Goal: Communication & Community: Share content

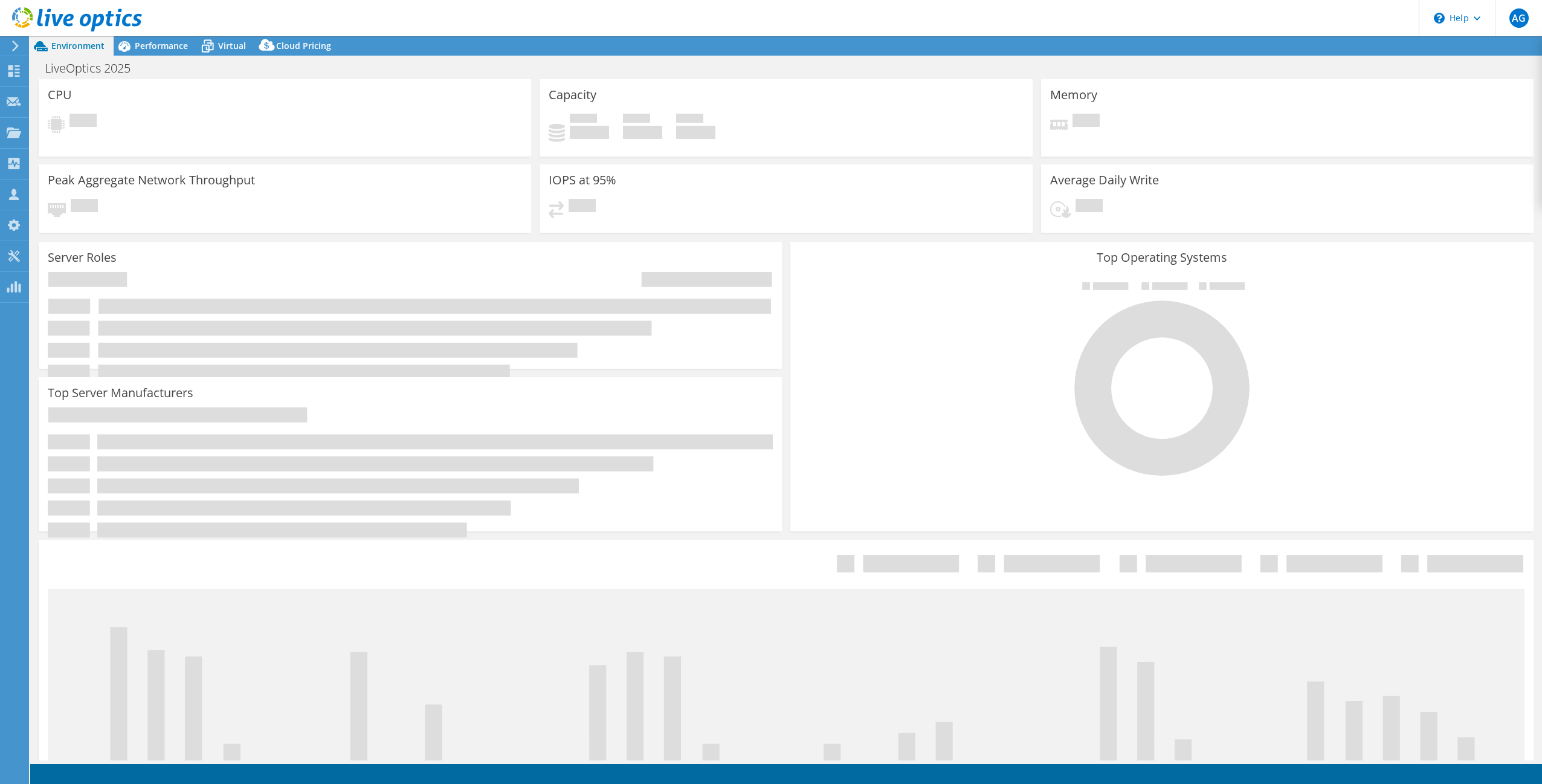
select select "USD"
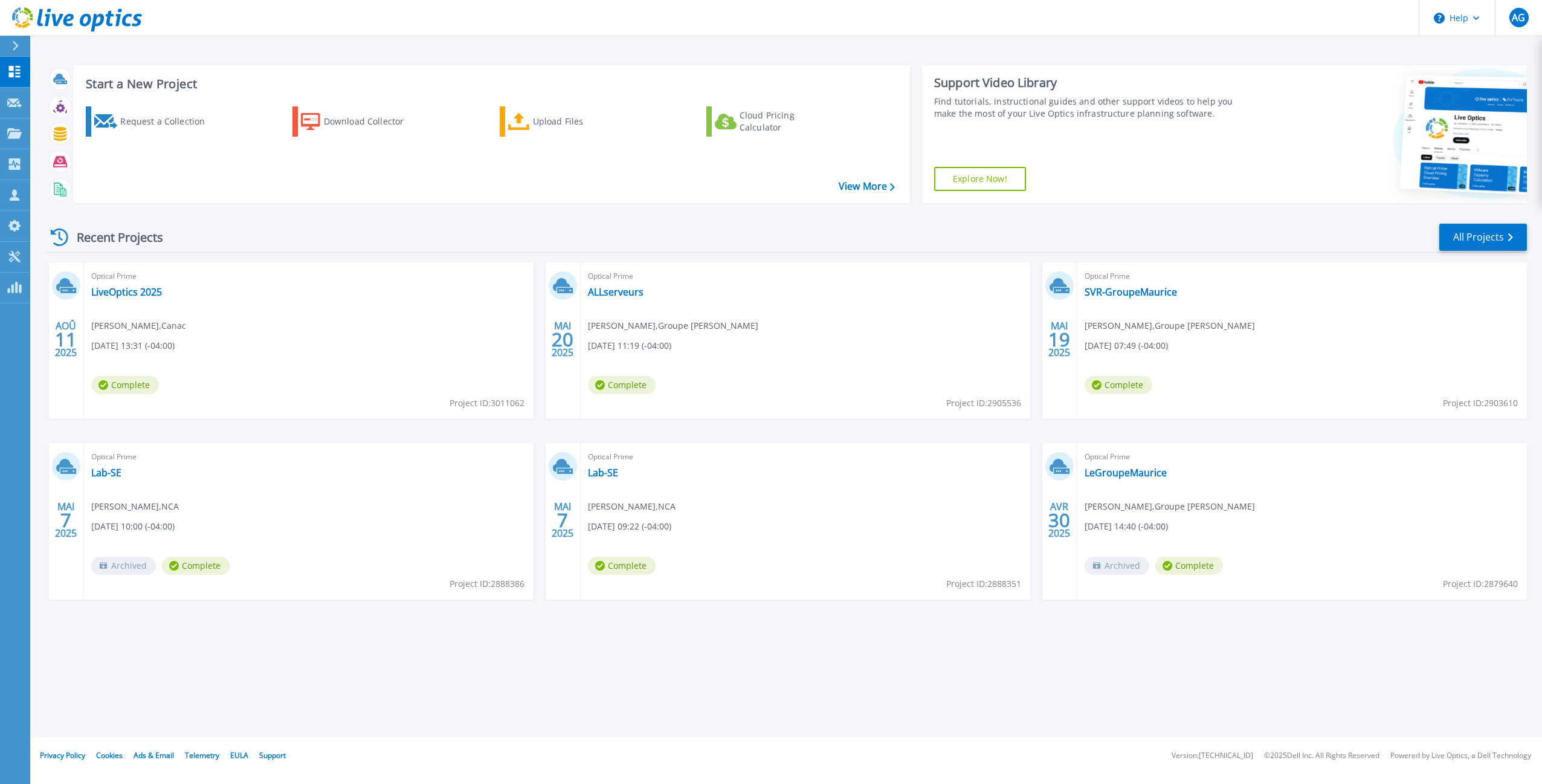
click at [458, 353] on div "Optical Prime LiveOptics 2025 Mathieu Lachance , Canac 08/11/2025, 13:31 (-04:0…" at bounding box center [309, 341] width 450 height 156
click at [151, 293] on link "LiveOptics 2025" at bounding box center [126, 291] width 71 height 12
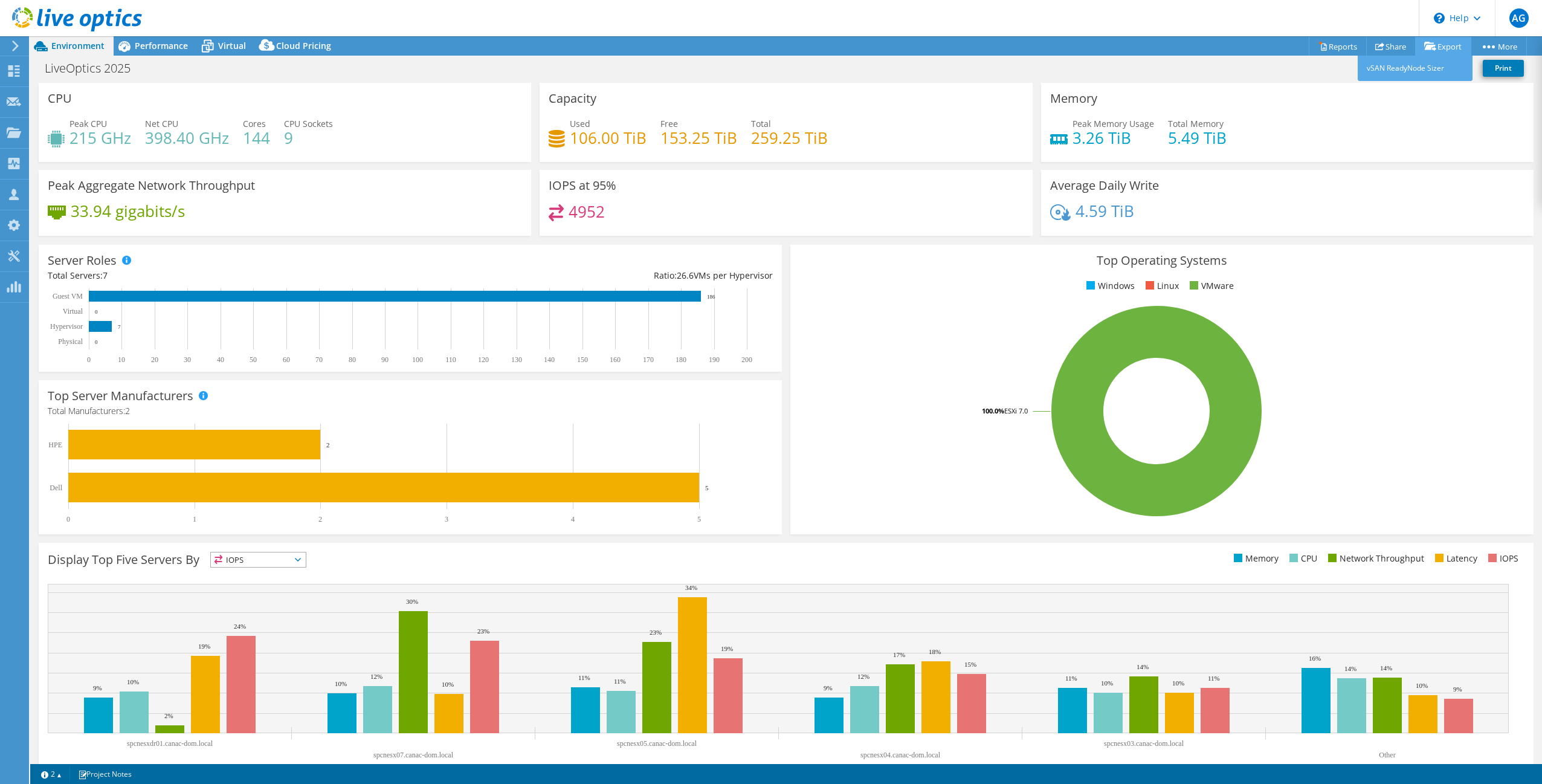
click at [1439, 49] on link "Export" at bounding box center [1443, 46] width 56 height 18
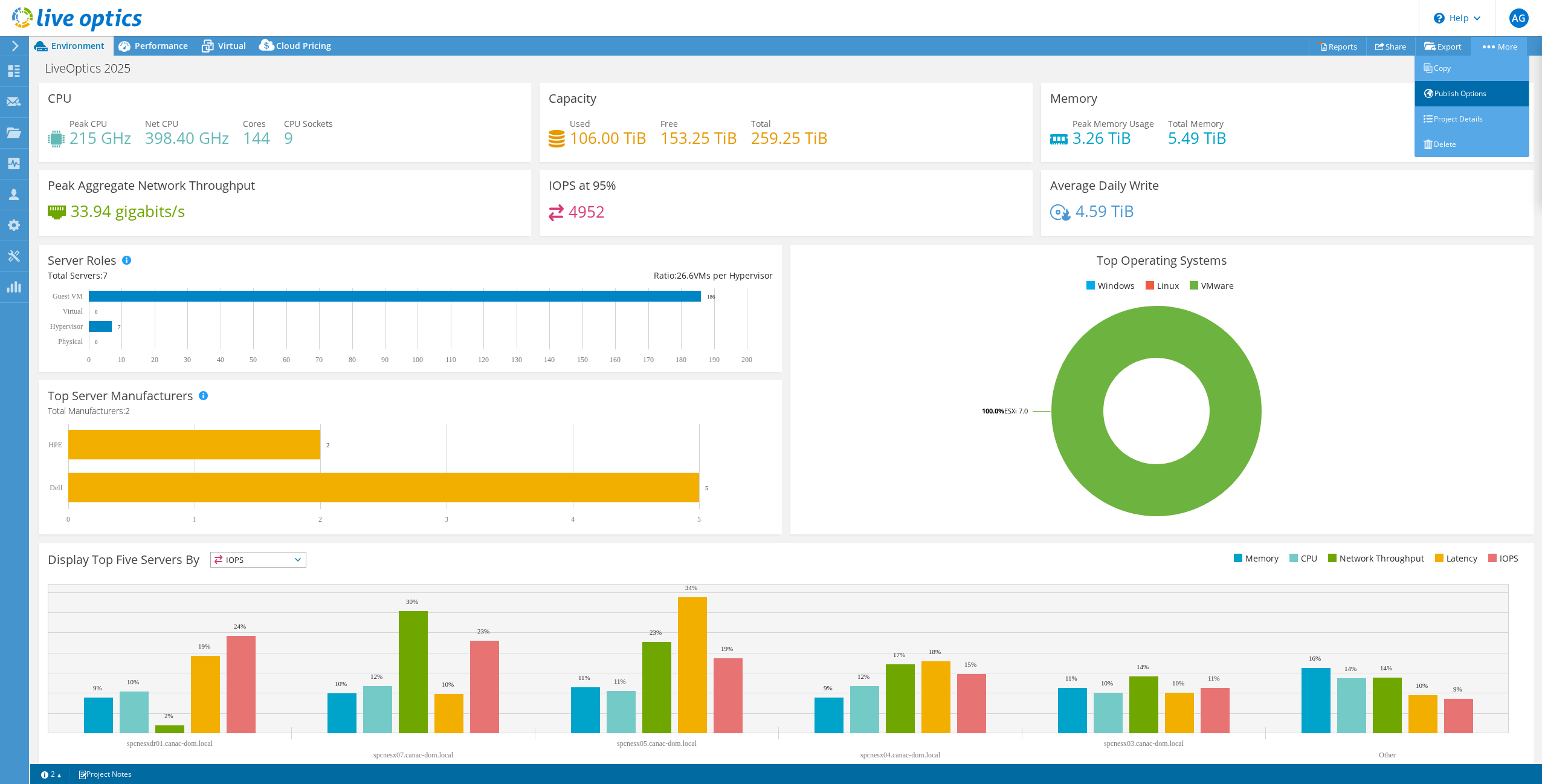
click at [1441, 95] on link "Publish Options" at bounding box center [1472, 94] width 115 height 26
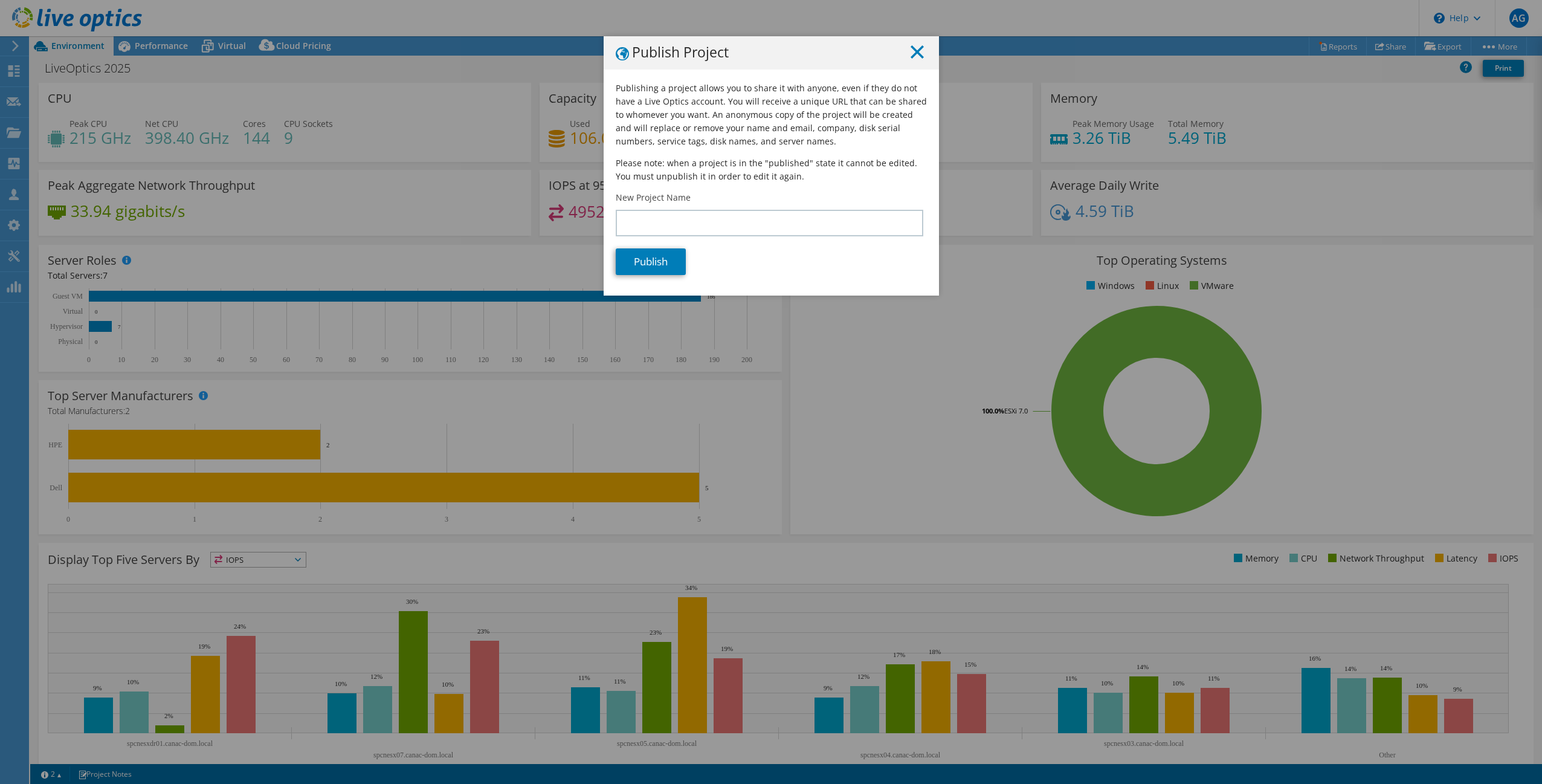
click at [911, 54] on line at bounding box center [917, 51] width 12 height 12
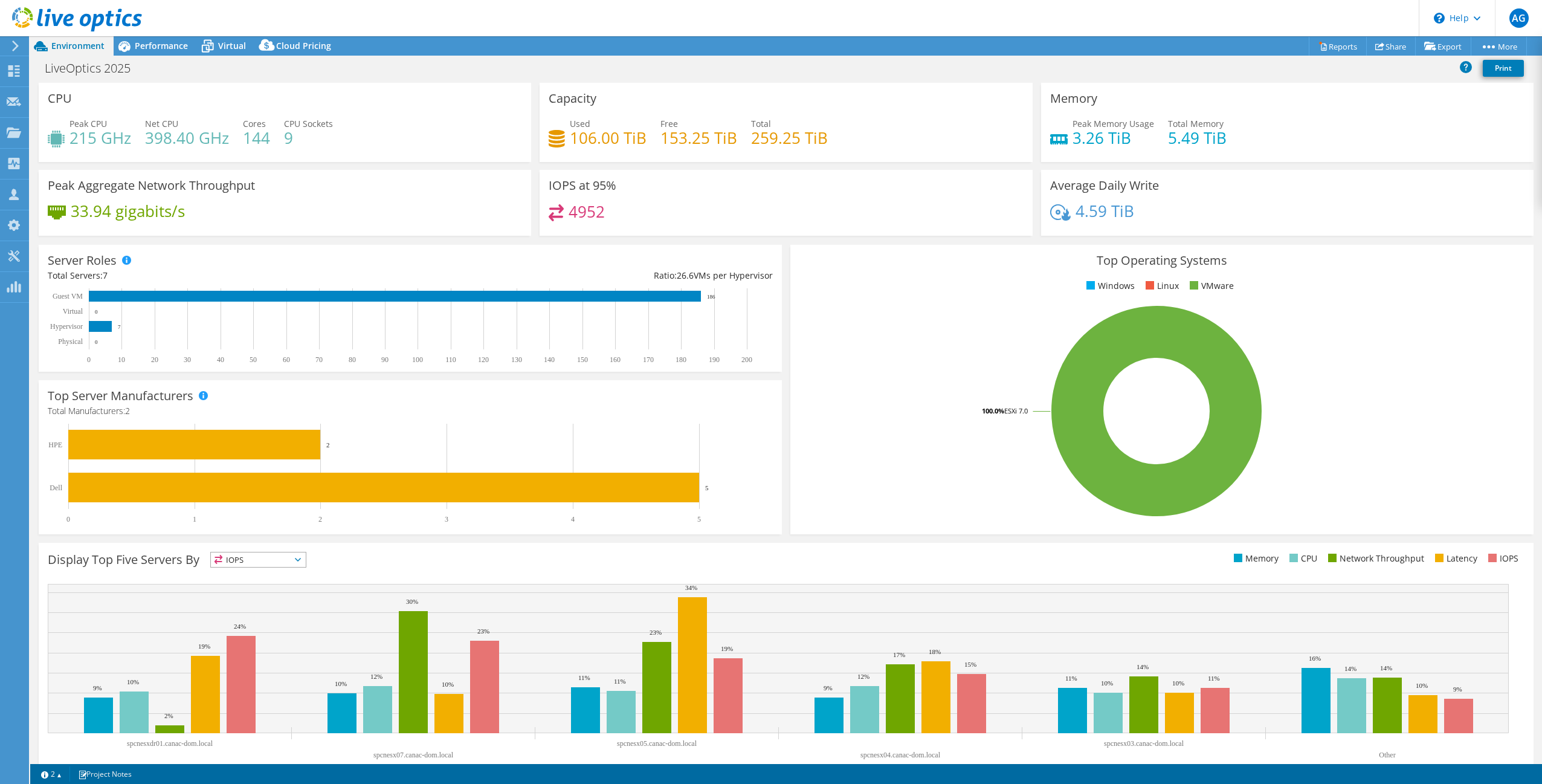
click at [1397, 71] on div "LiveOptics 2025 Print" at bounding box center [786, 68] width 1513 height 22
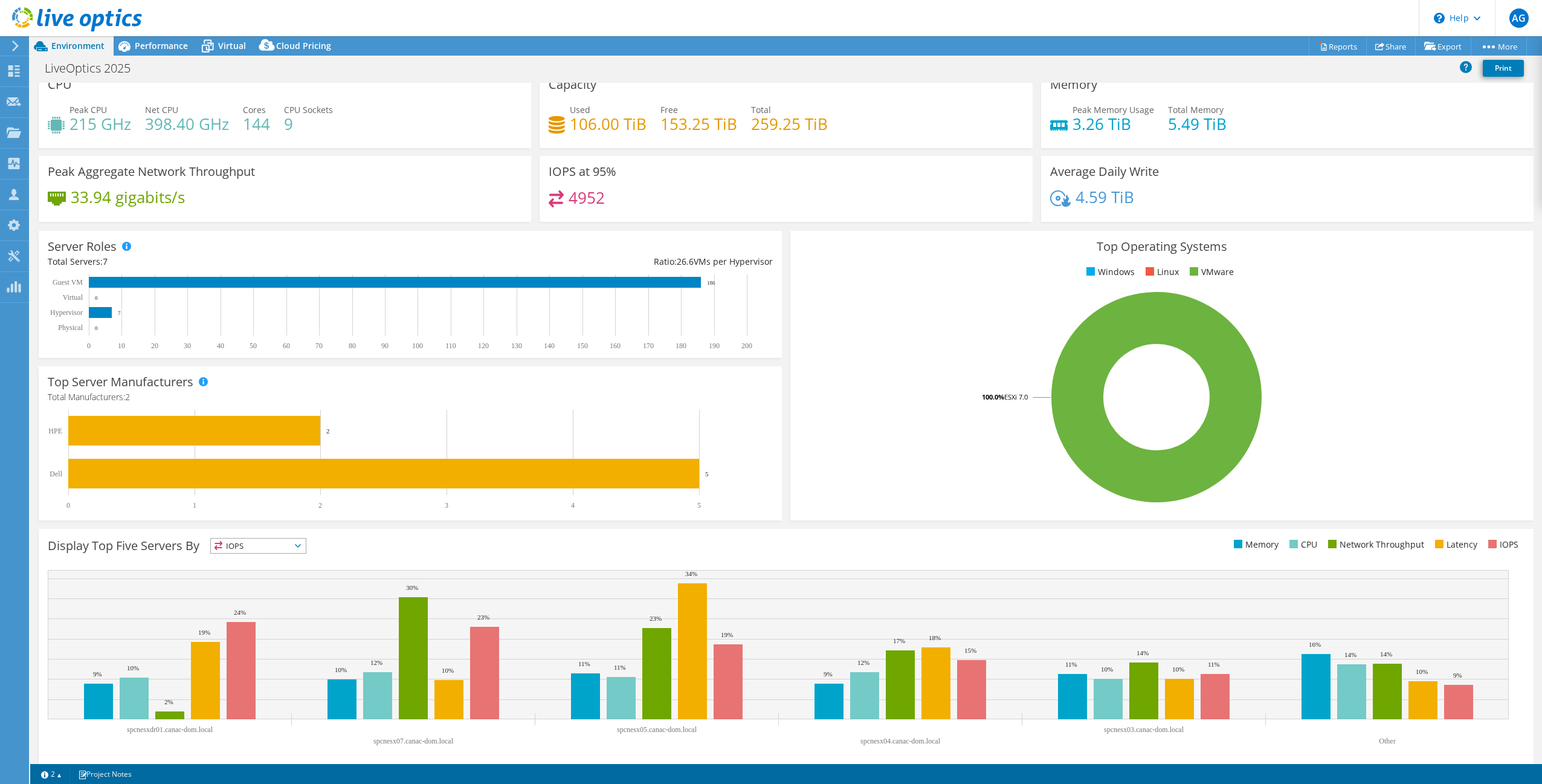
scroll to position [23, 0]
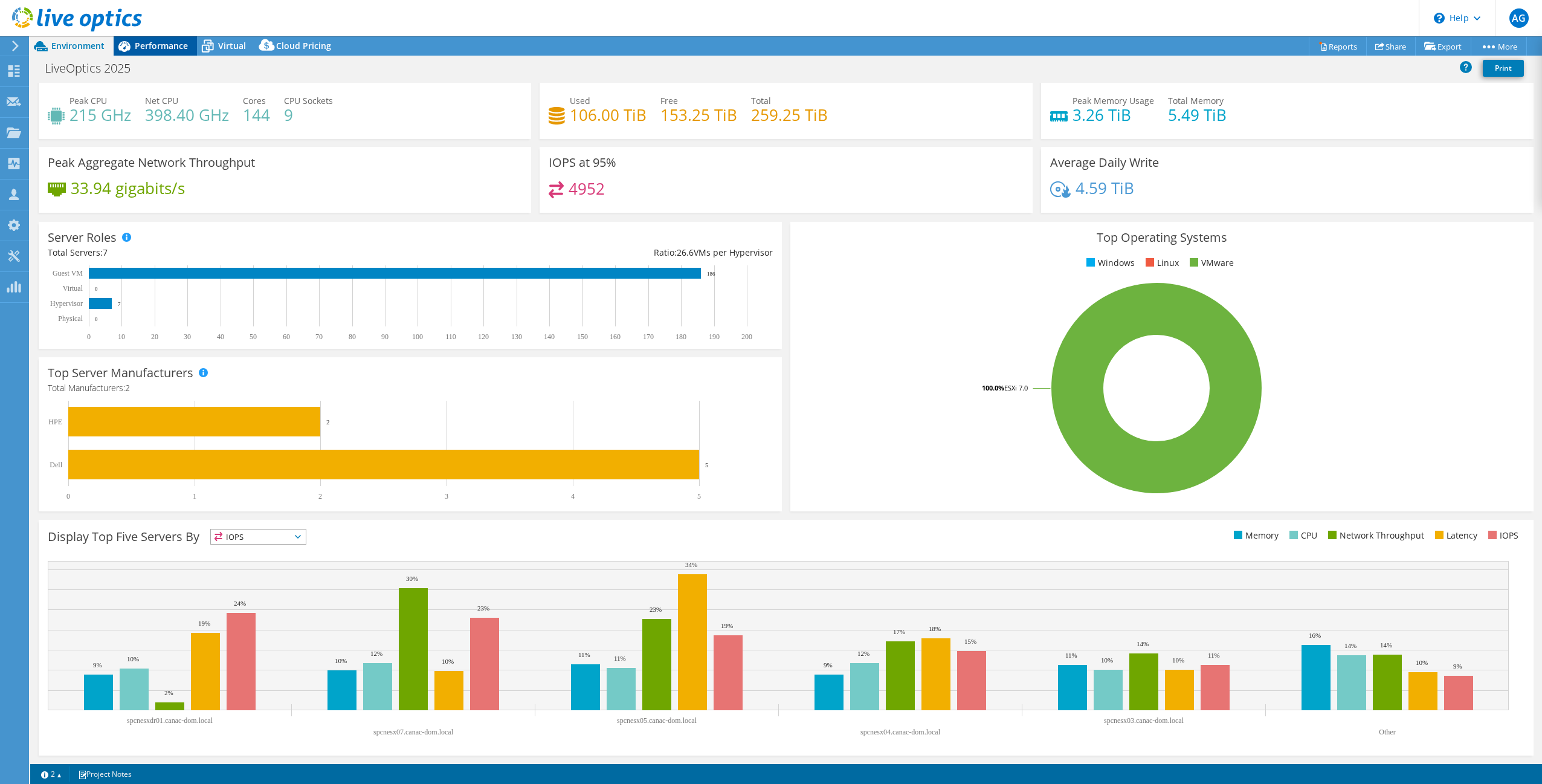
click at [126, 47] on icon at bounding box center [124, 47] width 12 height 11
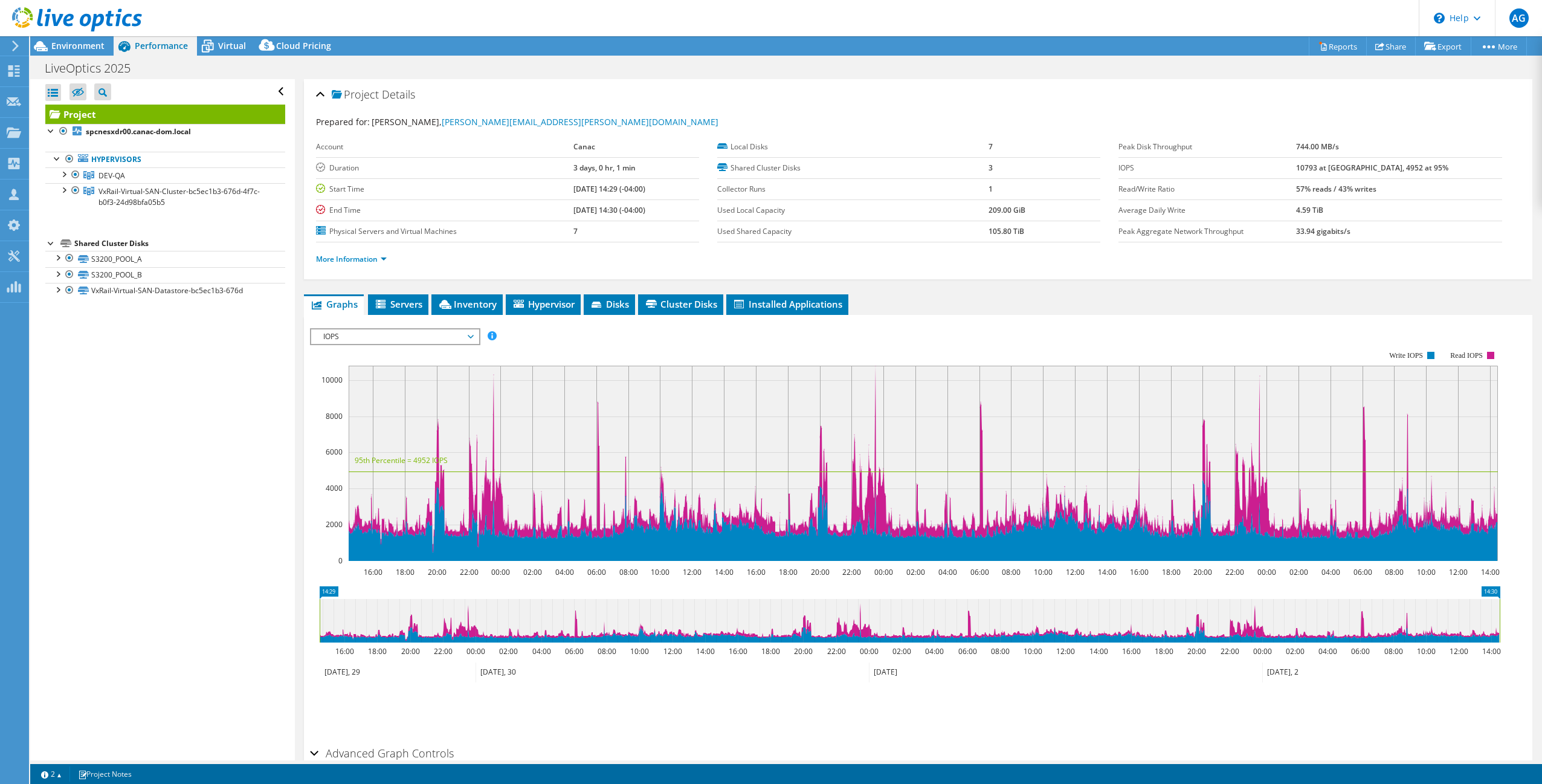
scroll to position [0, 0]
click at [222, 47] on span "Virtual" at bounding box center [232, 45] width 28 height 12
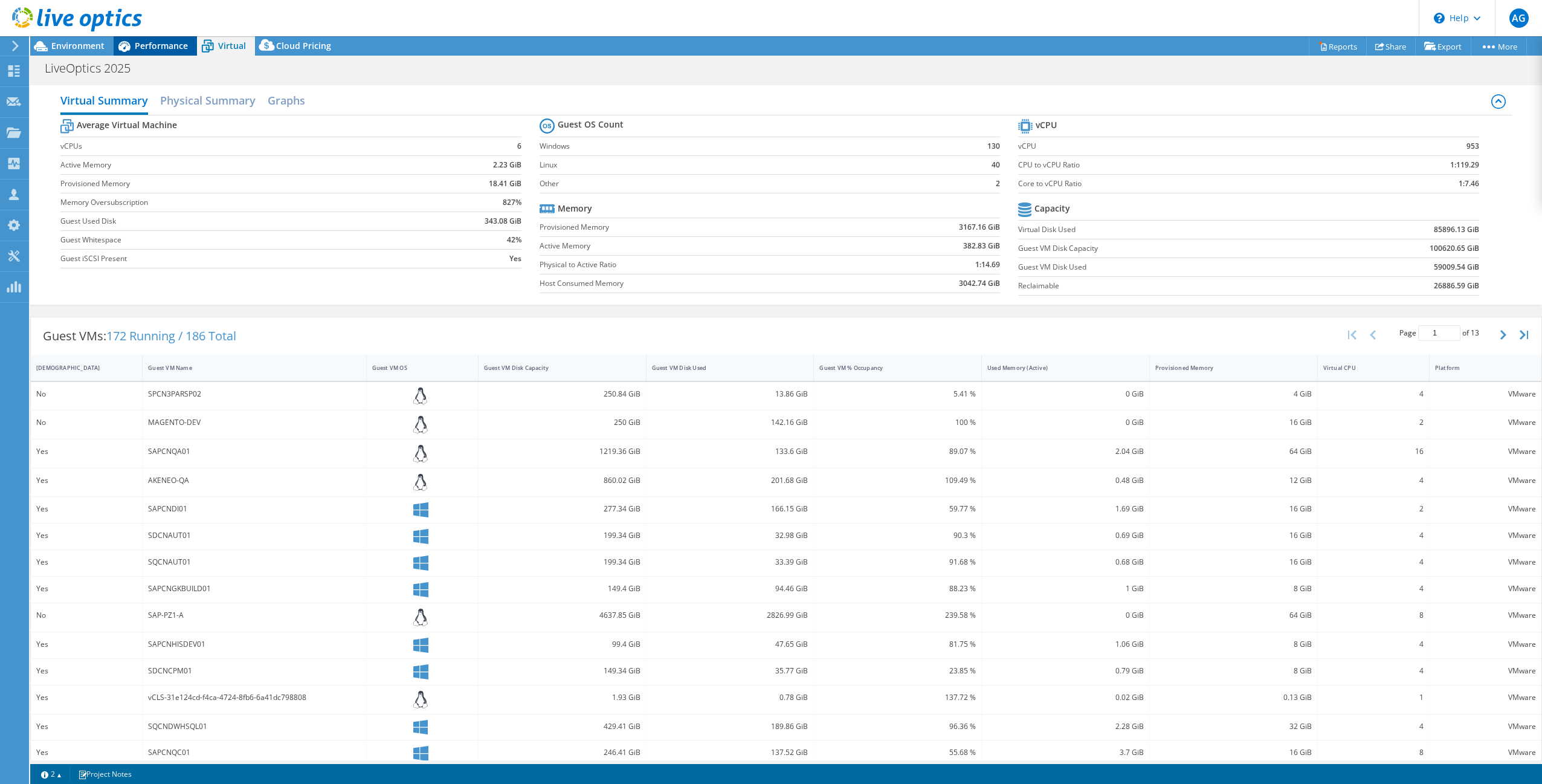
click at [158, 45] on span "Performance" at bounding box center [162, 45] width 53 height 12
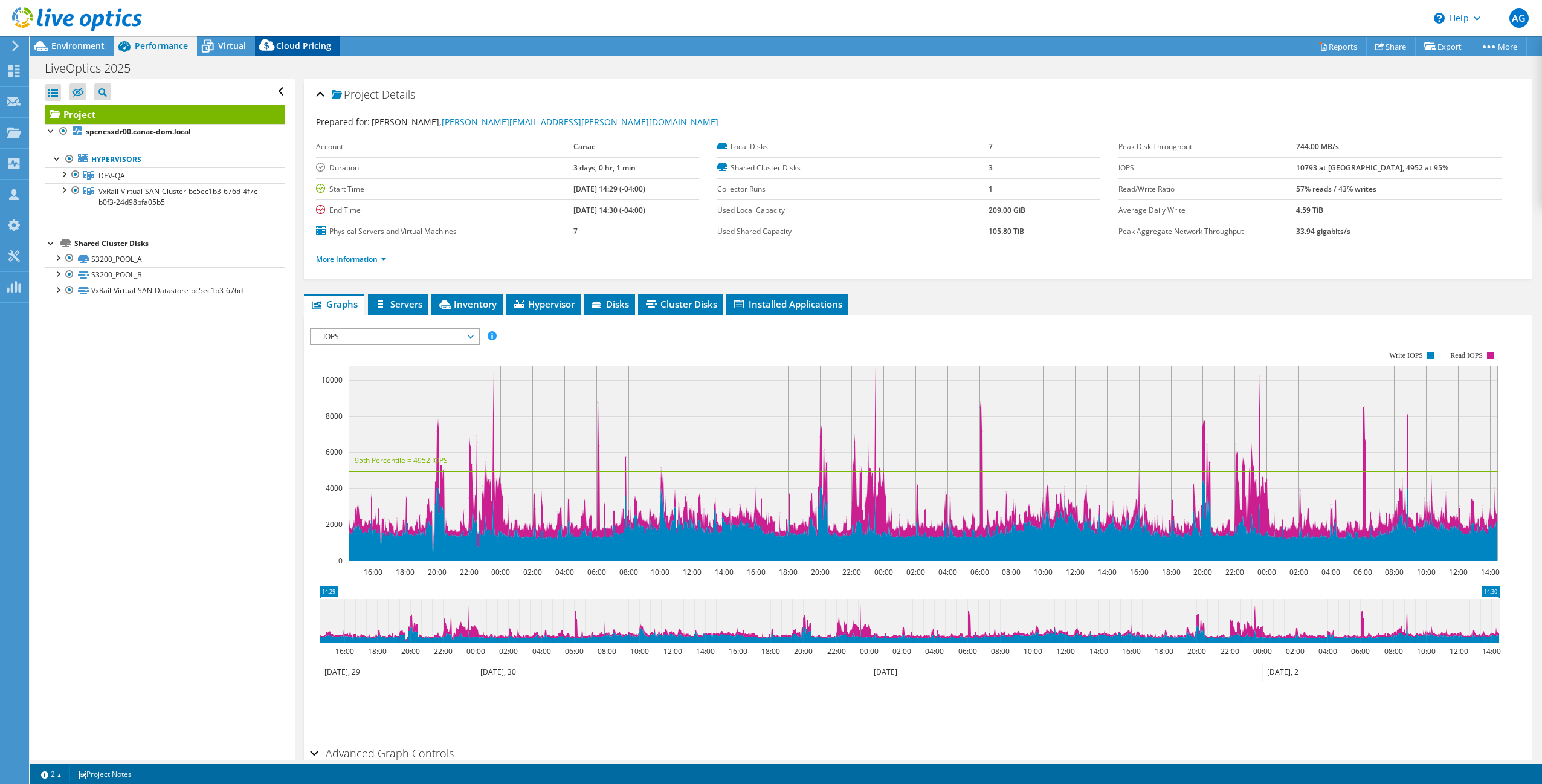
click at [300, 41] on span "Cloud Pricing" at bounding box center [304, 45] width 55 height 12
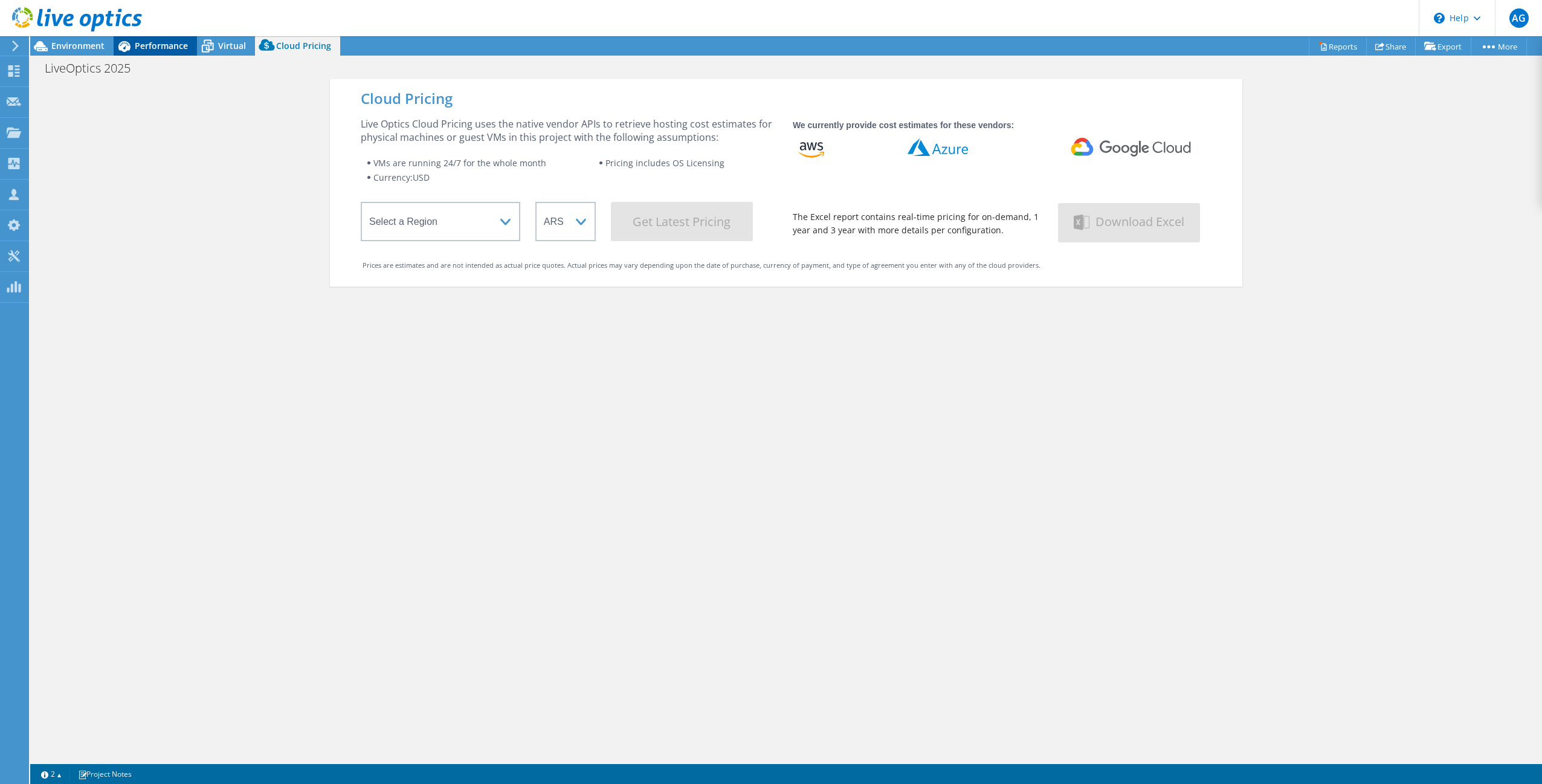
click at [169, 45] on span "Performance" at bounding box center [162, 45] width 53 height 12
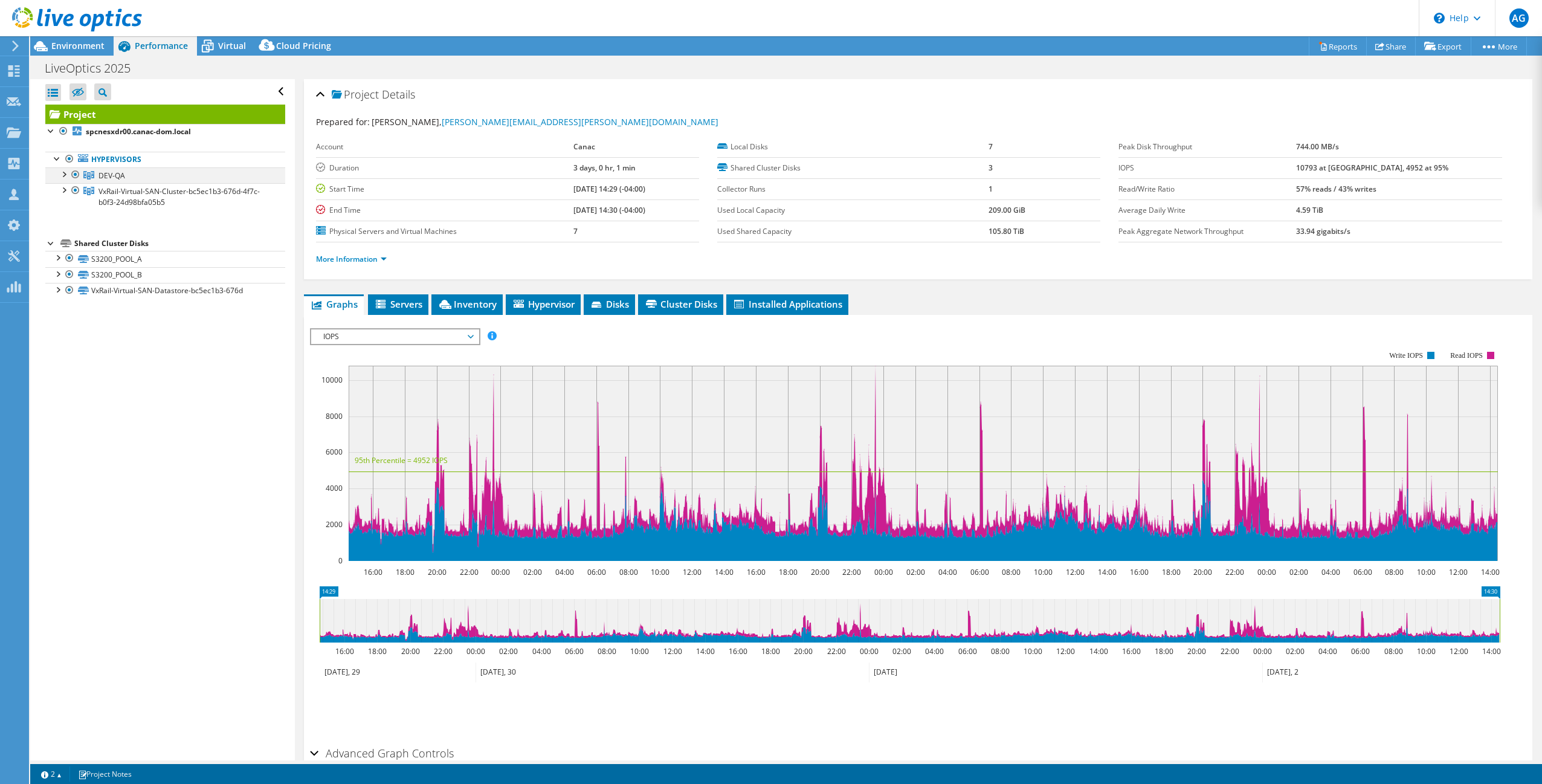
click at [66, 174] on div at bounding box center [63, 173] width 12 height 12
click at [1390, 46] on link "Share" at bounding box center [1391, 46] width 50 height 18
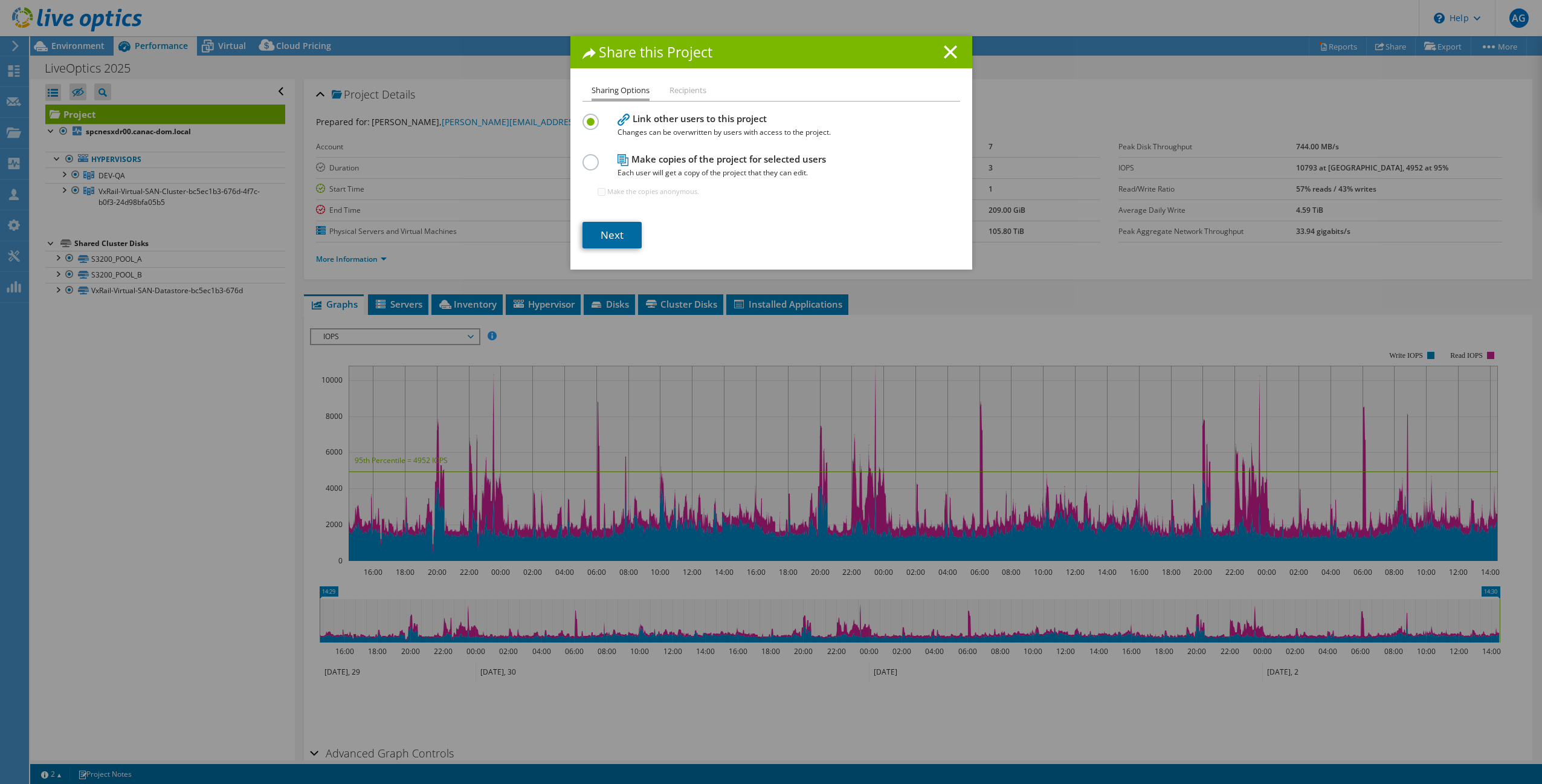
click at [619, 233] on link "Next" at bounding box center [612, 235] width 59 height 27
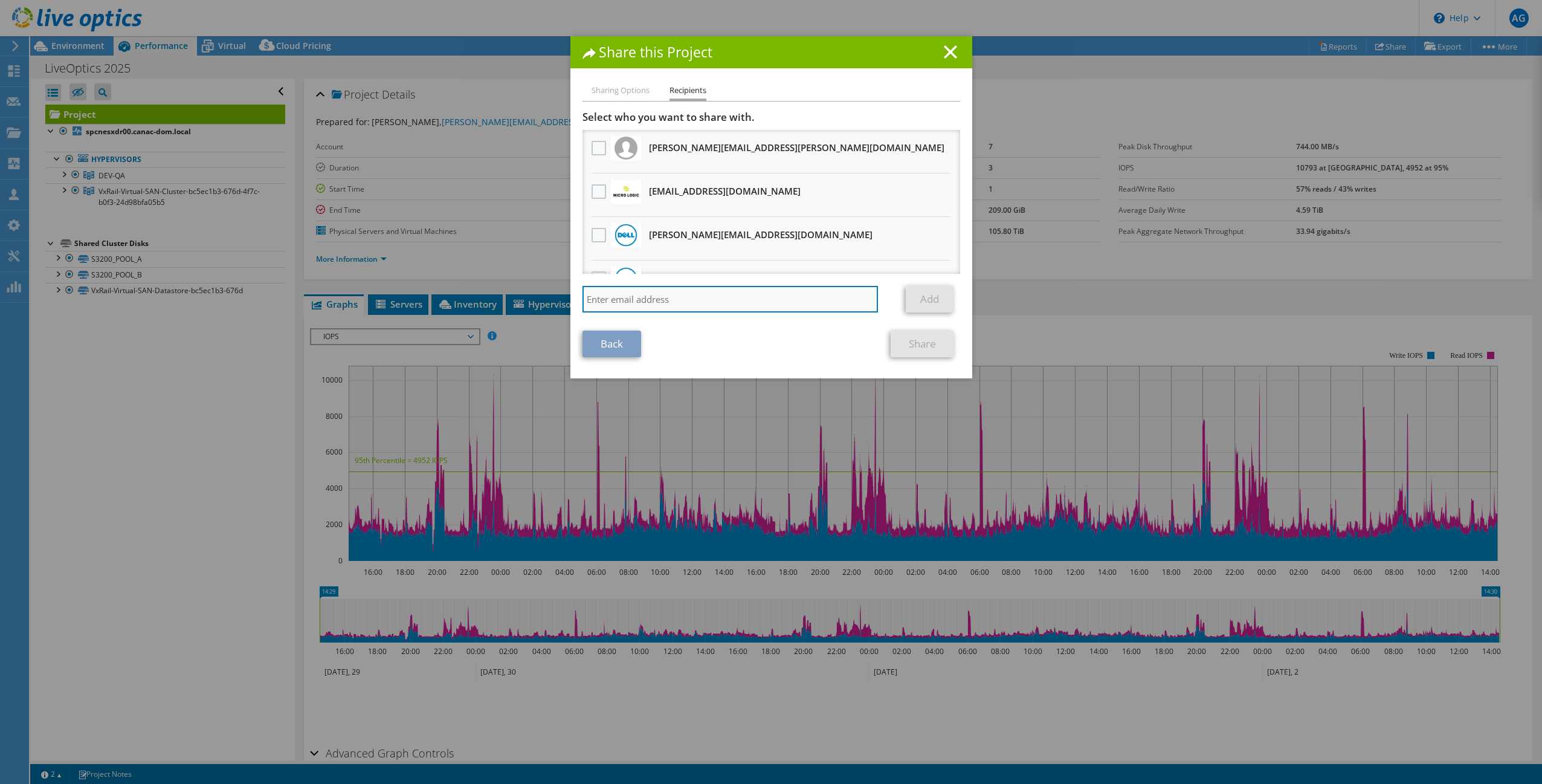
click at [667, 296] on input "search" at bounding box center [730, 298] width 296 height 27
type input "[EMAIL_ADDRESS][DOMAIN_NAME]"
click at [922, 289] on link "Add" at bounding box center [929, 298] width 48 height 27
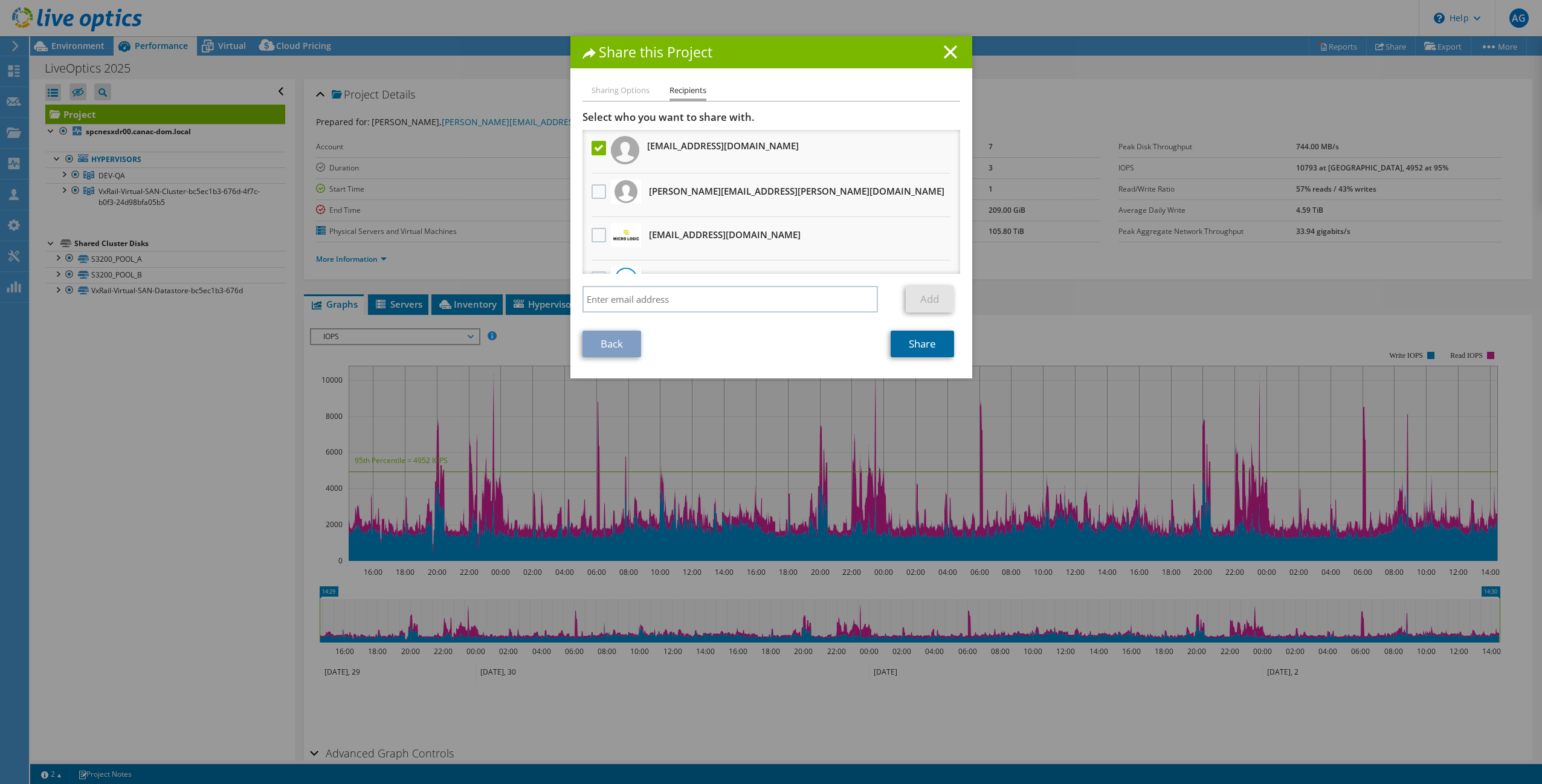
click at [921, 353] on link "Share" at bounding box center [922, 343] width 63 height 27
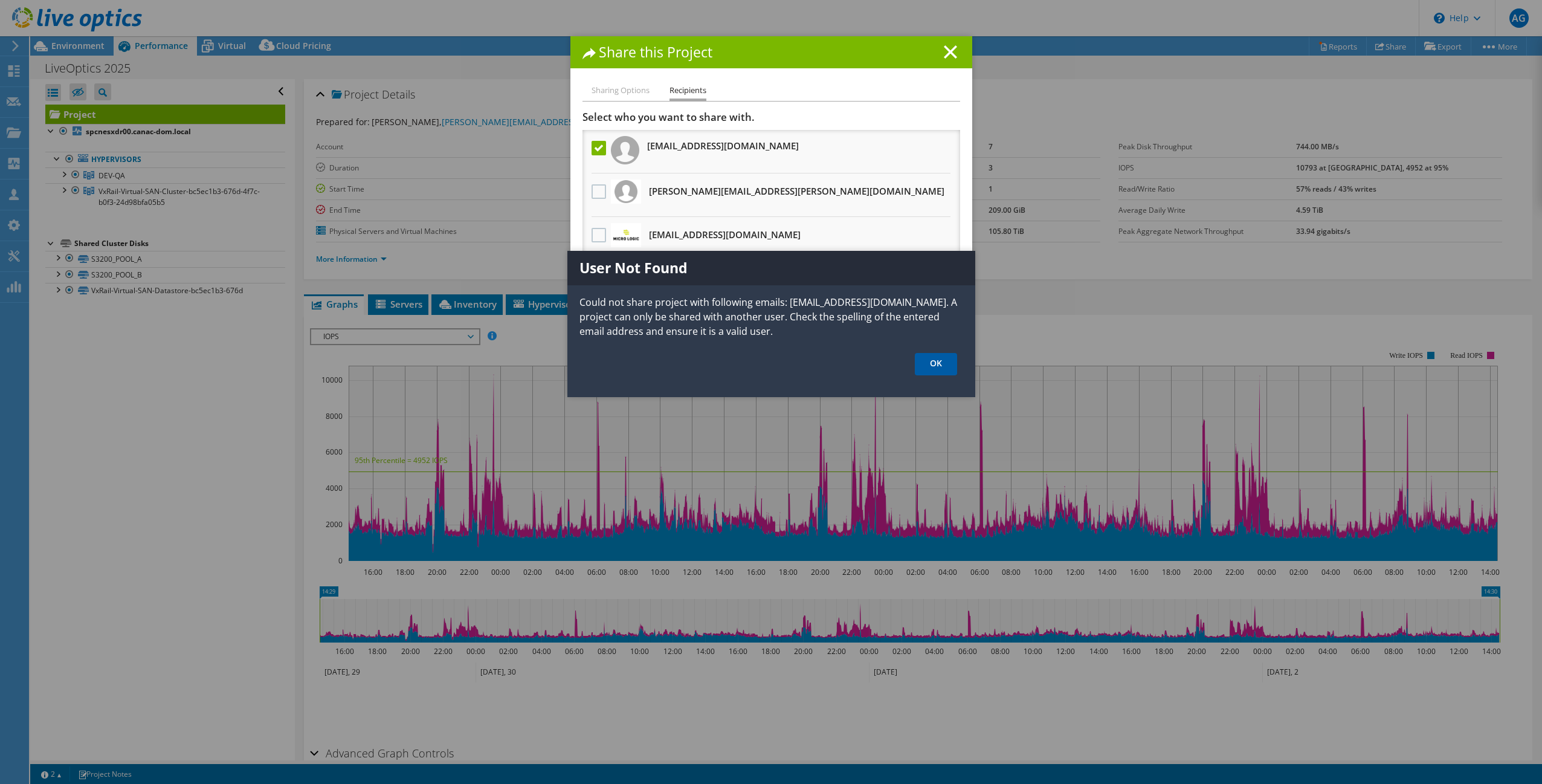
click at [934, 372] on link "OK" at bounding box center [936, 364] width 42 height 22
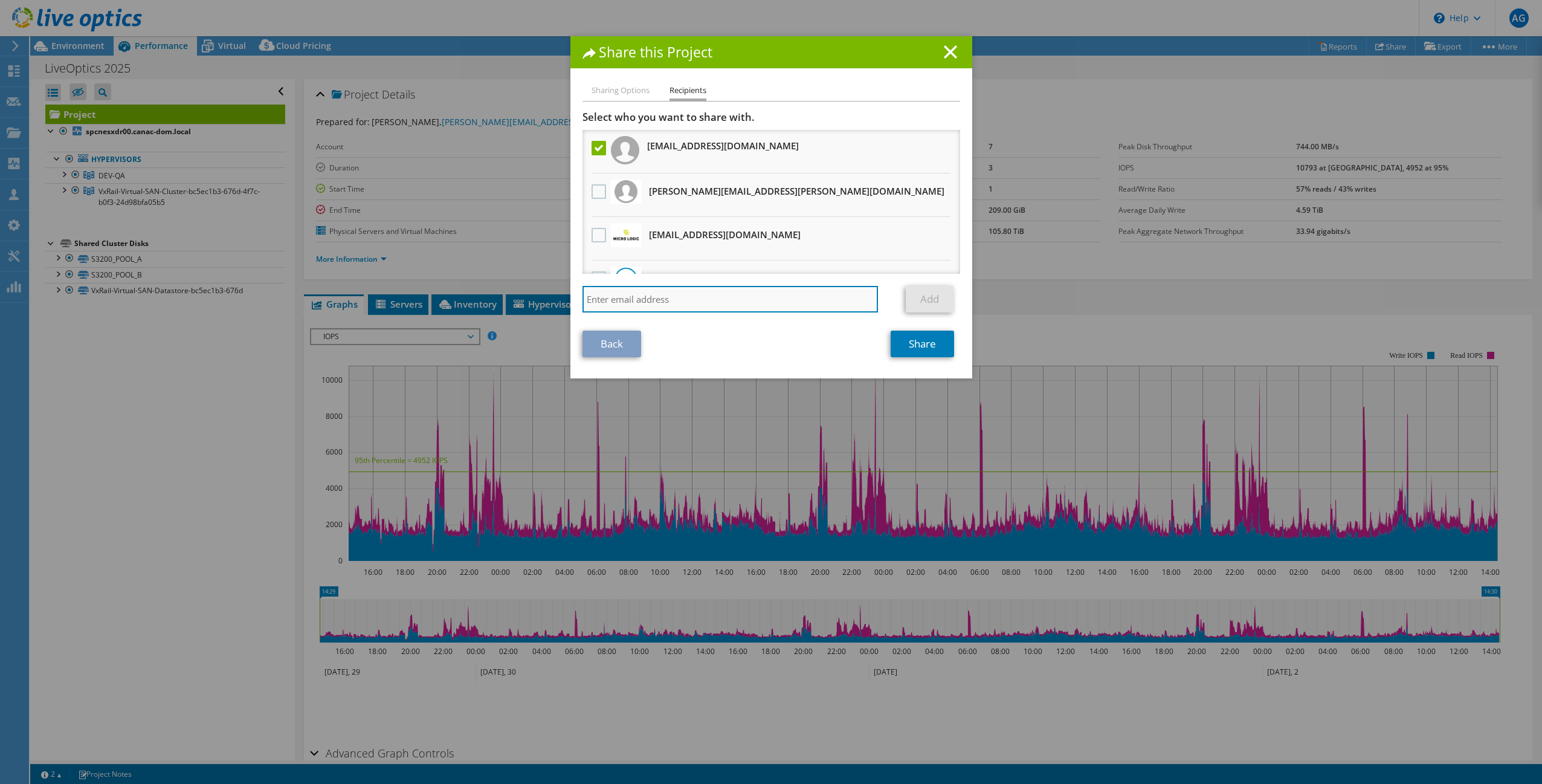
click at [668, 299] on input "search" at bounding box center [730, 298] width 296 height 27
paste input "[PERSON_NAME][EMAIL_ADDRESS][DOMAIN_NAME]"
type input "[PERSON_NAME][EMAIL_ADDRESS][DOMAIN_NAME]"
click at [924, 302] on link "Add" at bounding box center [929, 298] width 48 height 27
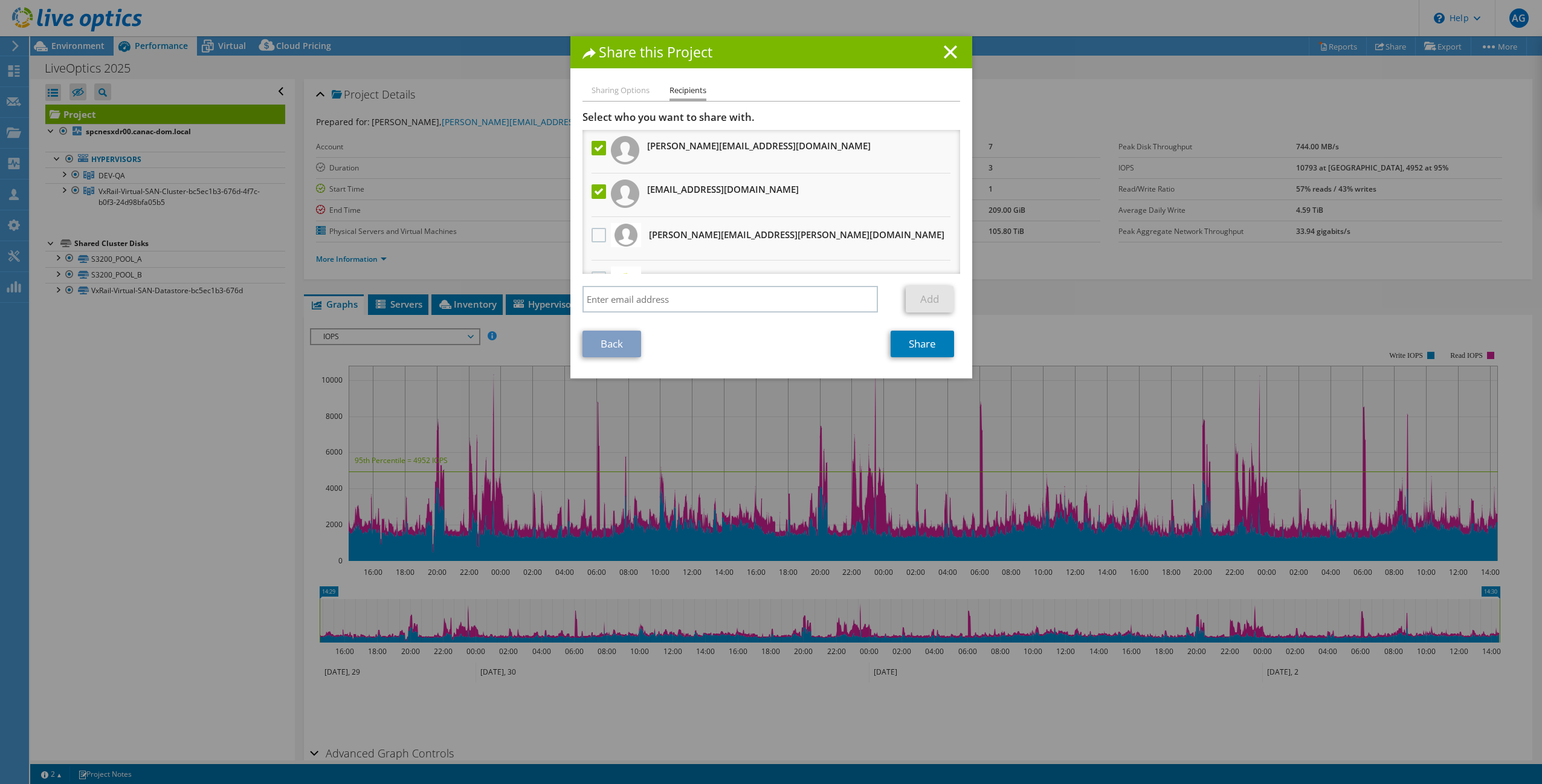
click at [593, 196] on label at bounding box center [600, 192] width 17 height 15
click at [0, 0] on input "checkbox" at bounding box center [0, 0] width 0 height 0
click at [899, 338] on link "Share" at bounding box center [922, 343] width 63 height 27
